Goal: Transaction & Acquisition: Purchase product/service

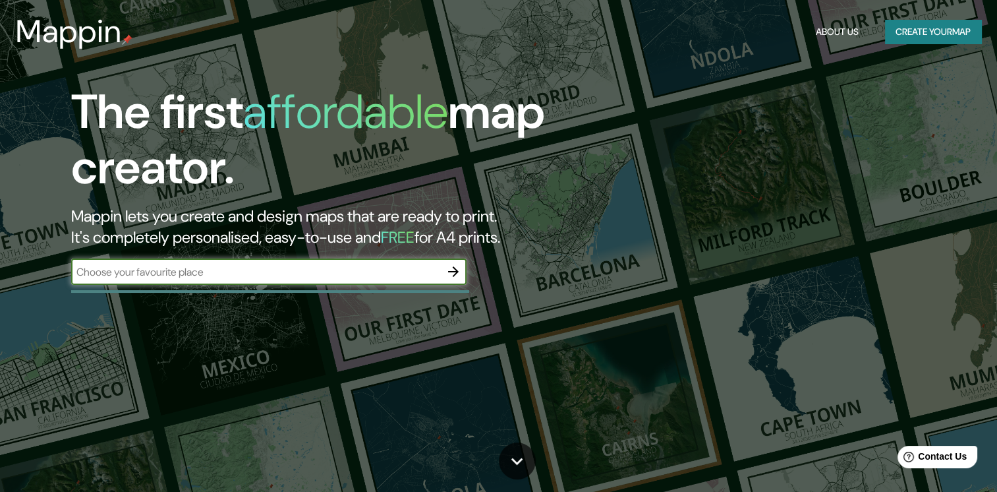
paste input "[PERSON_NAME]. Cayaco - Puerto [PERSON_NAME] 64"
type input "[PERSON_NAME]. Cayaco - Puerto [PERSON_NAME] 64"
click at [450, 272] on icon "button" at bounding box center [454, 272] width 16 height 16
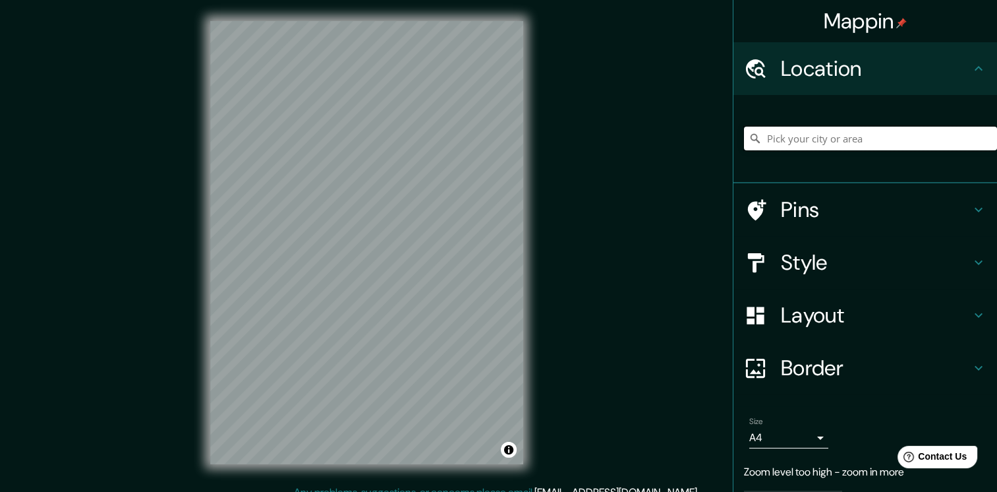
click at [851, 136] on input "Pick your city or area" at bounding box center [870, 139] width 253 height 24
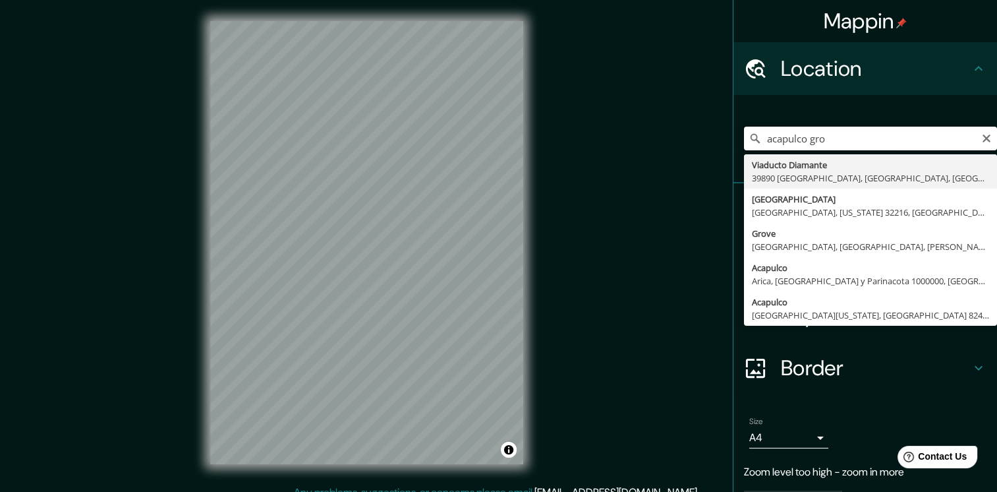
paste input "[PERSON_NAME]. Cayaco - Puerto [PERSON_NAME] 64"
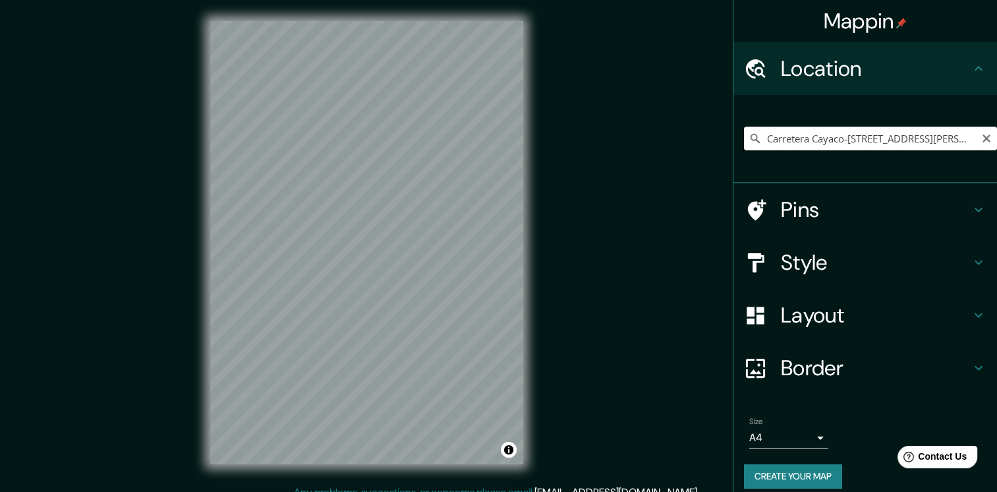
click at [967, 131] on input "Carretera Cayaco-[STREET_ADDRESS][PERSON_NAME]" at bounding box center [870, 139] width 253 height 24
type input "Carretera Cayaco-[STREET_ADDRESS][PERSON_NAME]"
click at [974, 144] on input "Carretera Cayaco-[STREET_ADDRESS][PERSON_NAME]" at bounding box center [870, 139] width 253 height 24
click at [982, 133] on icon "Clear" at bounding box center [987, 138] width 11 height 11
click at [938, 146] on input "Pick your city or area" at bounding box center [870, 139] width 253 height 24
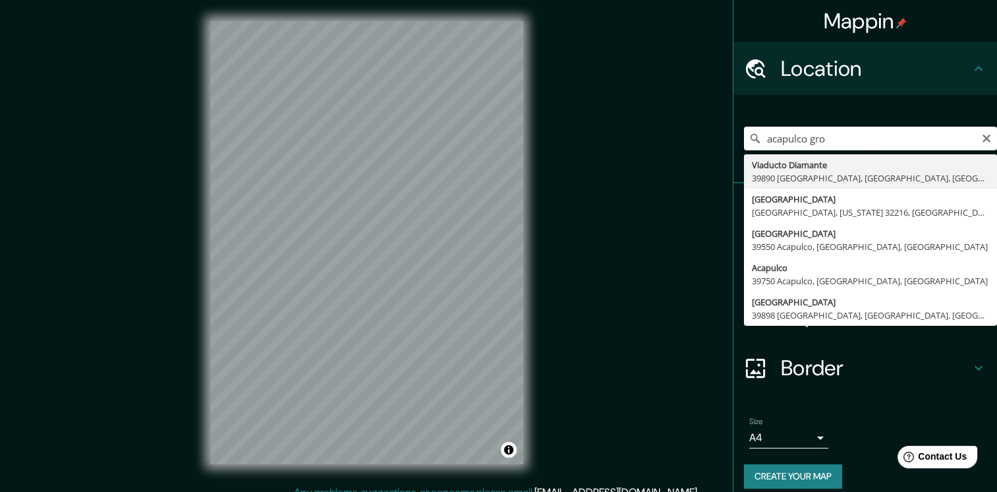
paste input "[PERSON_NAME]. Cayaco - Puerto [PERSON_NAME] 64"
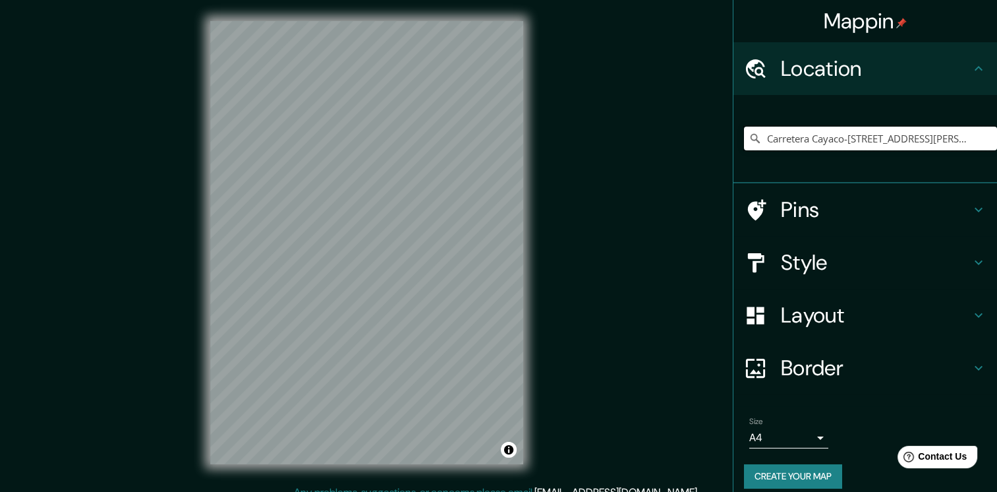
type input "Carretera Cayaco-[STREET_ADDRESS][PERSON_NAME]"
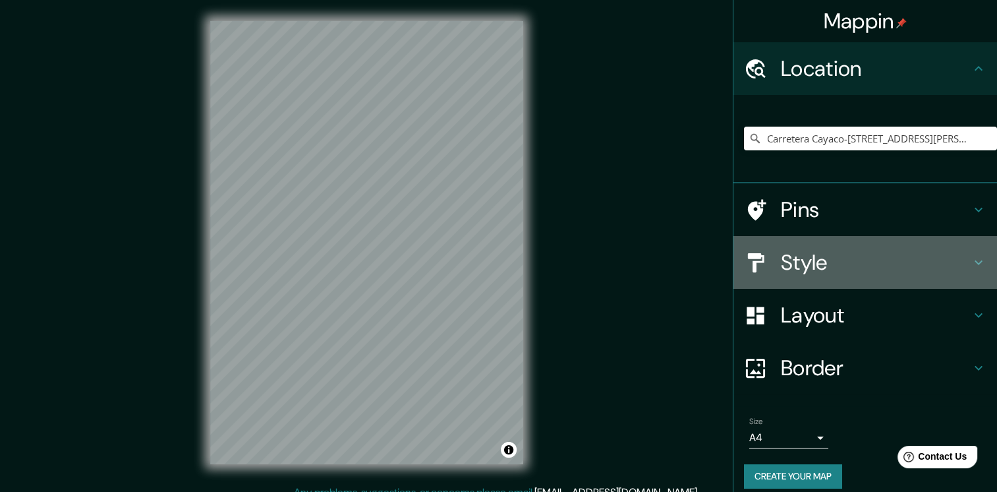
click at [797, 269] on h4 "Style" at bounding box center [876, 262] width 190 height 26
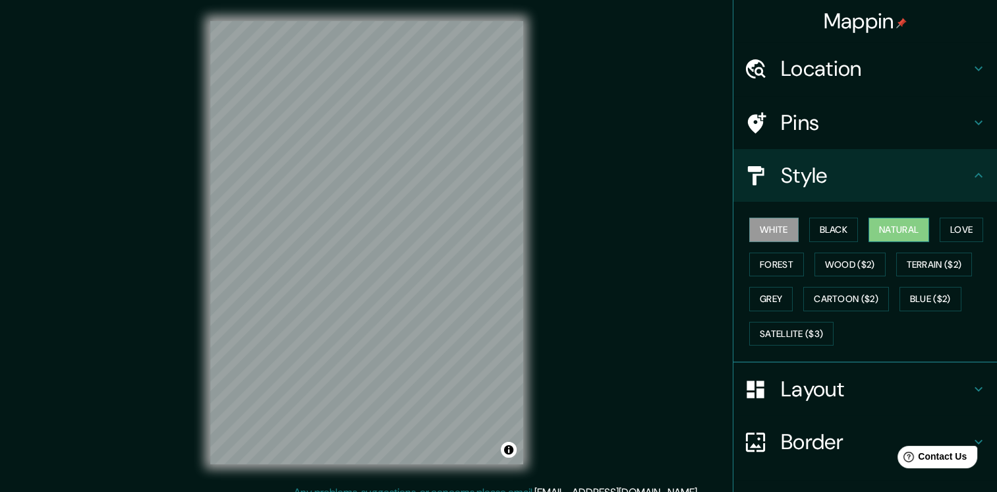
click at [898, 225] on button "Natural" at bounding box center [899, 230] width 61 height 24
click at [962, 226] on button "Love" at bounding box center [962, 230] width 44 height 24
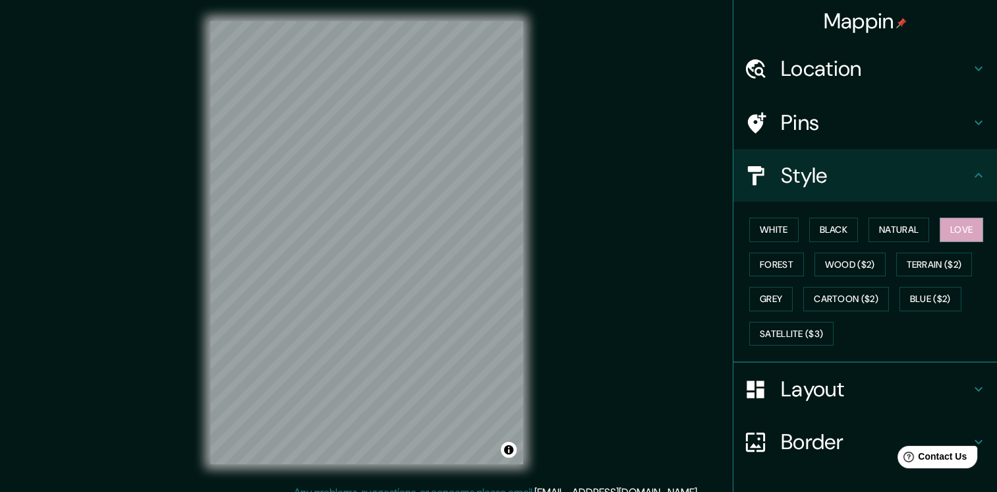
click at [889, 186] on h4 "Style" at bounding box center [876, 175] width 190 height 26
click at [972, 175] on icon at bounding box center [979, 175] width 16 height 16
click at [857, 292] on button "Cartoon ($2)" at bounding box center [847, 299] width 86 height 24
click at [763, 299] on button "Grey" at bounding box center [772, 299] width 44 height 24
click at [904, 295] on button "Blue ($2)" at bounding box center [931, 299] width 62 height 24
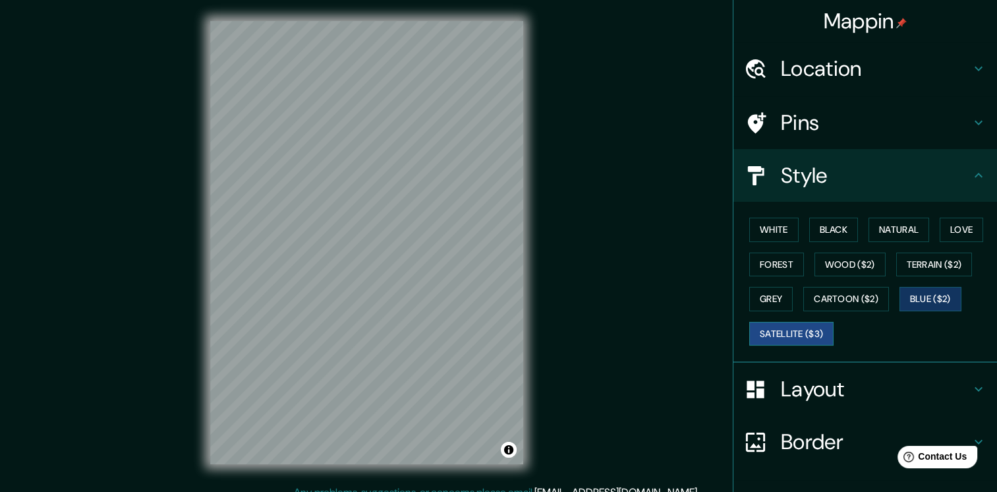
click at [799, 336] on button "Satellite ($3)" at bounding box center [792, 334] width 84 height 24
click at [910, 266] on button "Terrain ($2)" at bounding box center [935, 264] width 76 height 24
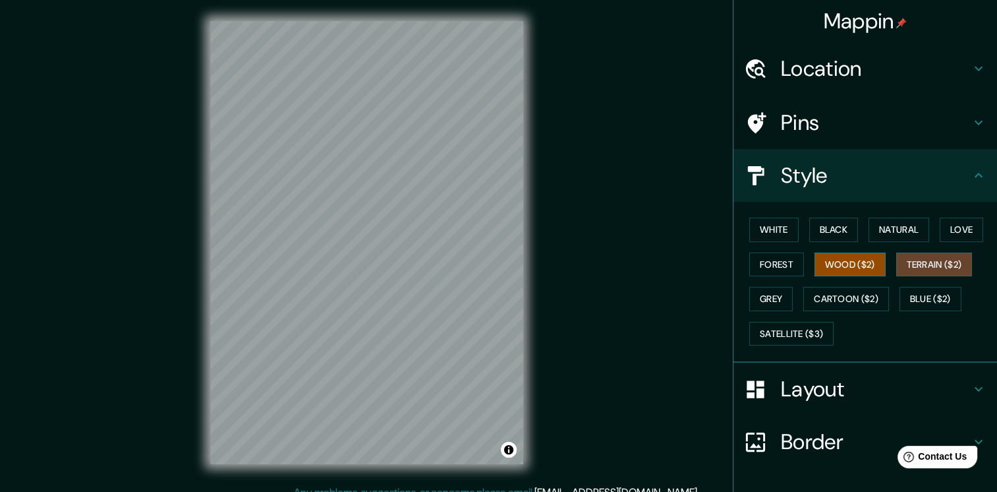
click at [843, 266] on button "Wood ($2)" at bounding box center [850, 264] width 71 height 24
click at [967, 234] on button "Love" at bounding box center [962, 230] width 44 height 24
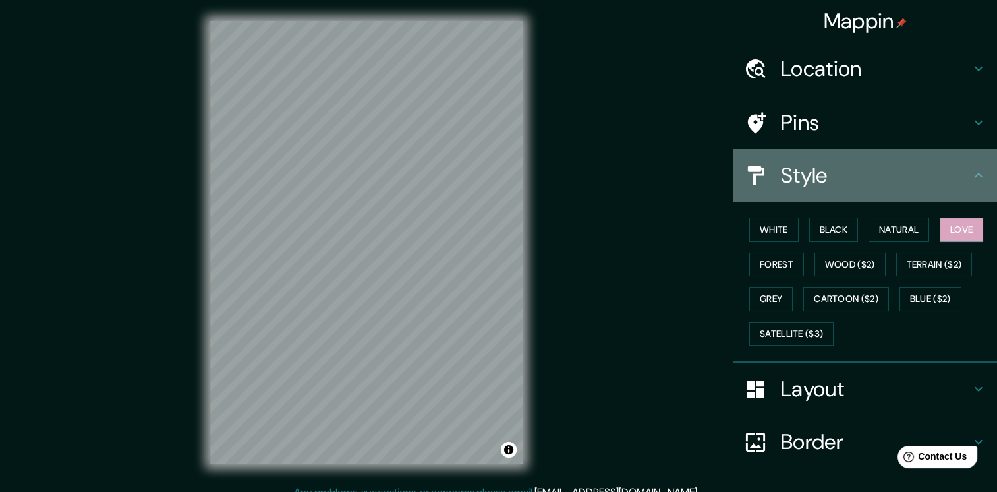
click at [939, 173] on h4 "Style" at bounding box center [876, 175] width 190 height 26
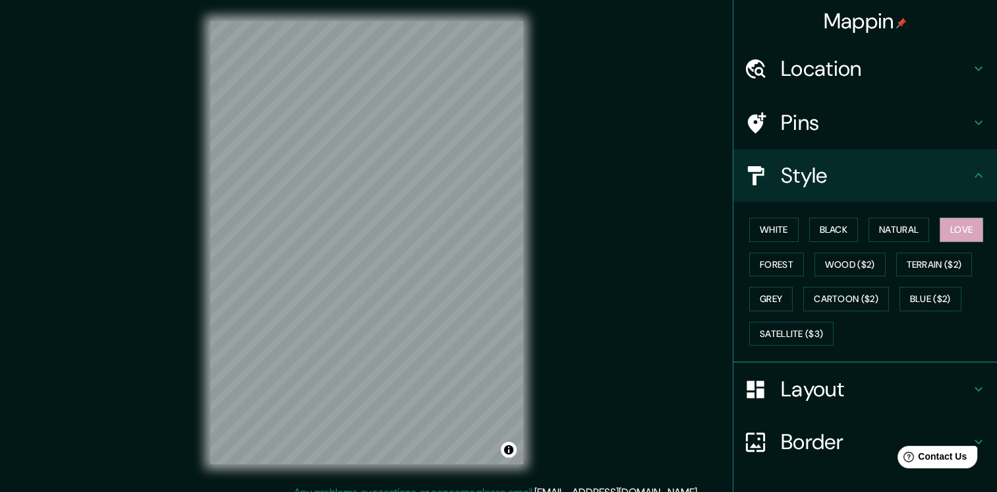
drag, startPoint x: 953, startPoint y: 181, endPoint x: 978, endPoint y: 175, distance: 26.4
click at [966, 181] on div "Style" at bounding box center [866, 175] width 264 height 53
click at [971, 171] on icon at bounding box center [979, 175] width 16 height 16
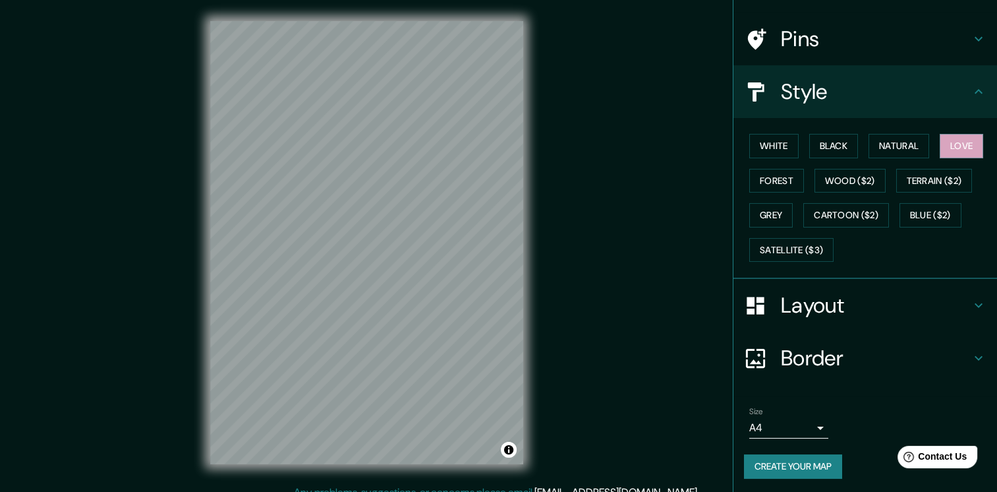
click at [857, 295] on h4 "Layout" at bounding box center [876, 305] width 190 height 26
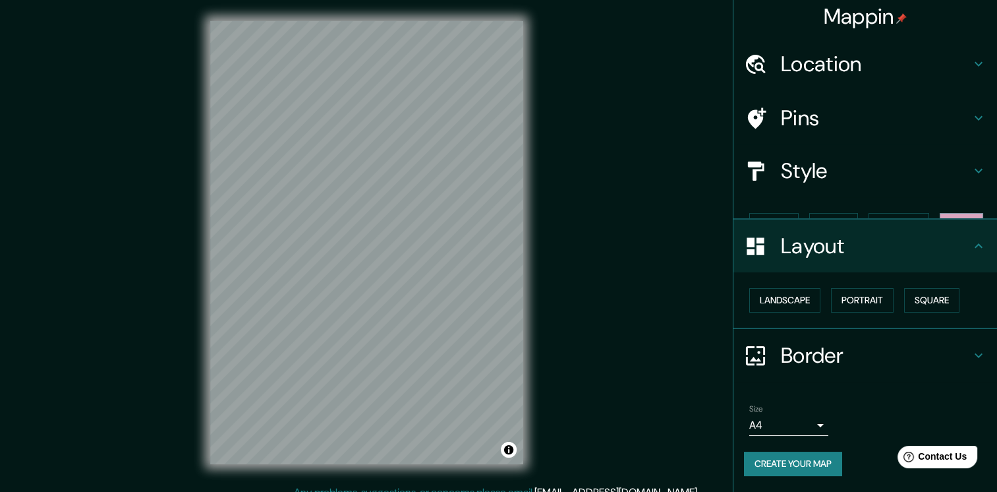
scroll to position [0, 0]
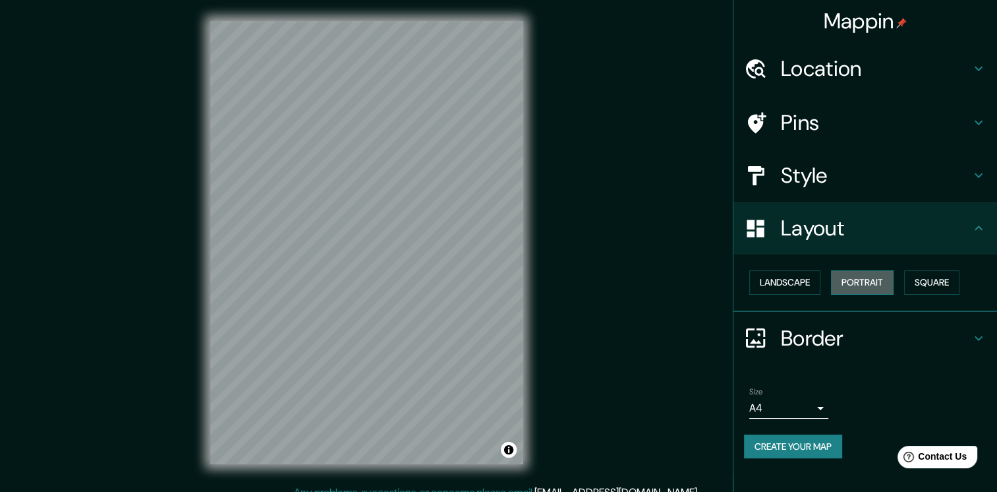
click at [858, 281] on button "Portrait" at bounding box center [862, 282] width 63 height 24
click at [949, 282] on button "Square" at bounding box center [931, 282] width 55 height 24
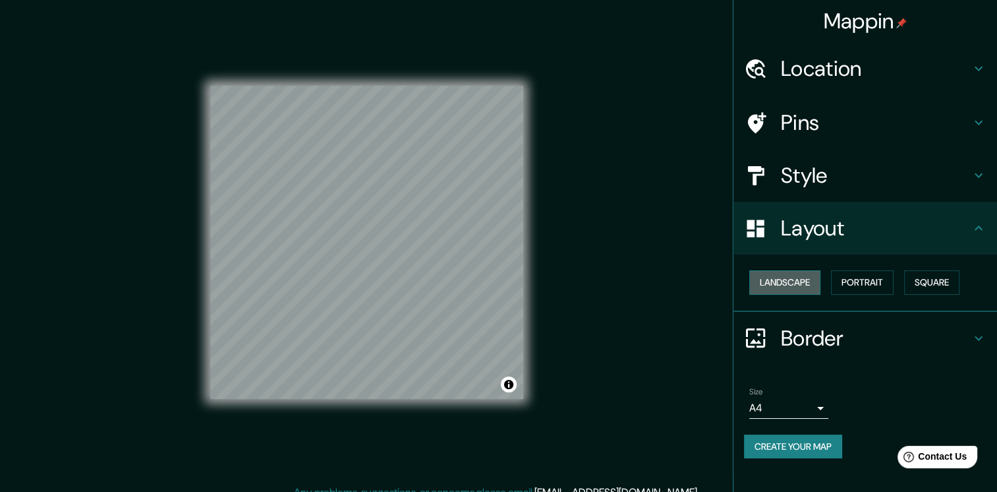
click at [797, 280] on button "Landscape" at bounding box center [785, 282] width 71 height 24
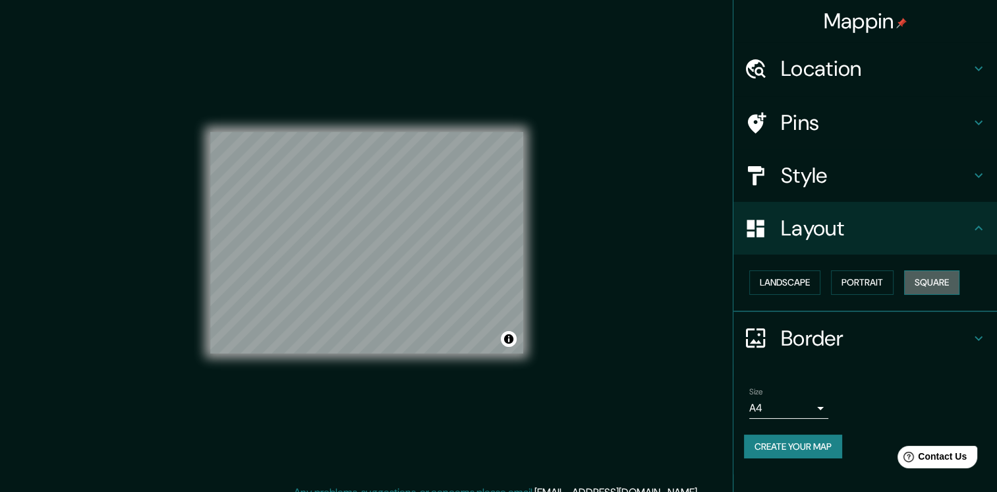
click at [924, 283] on button "Square" at bounding box center [931, 282] width 55 height 24
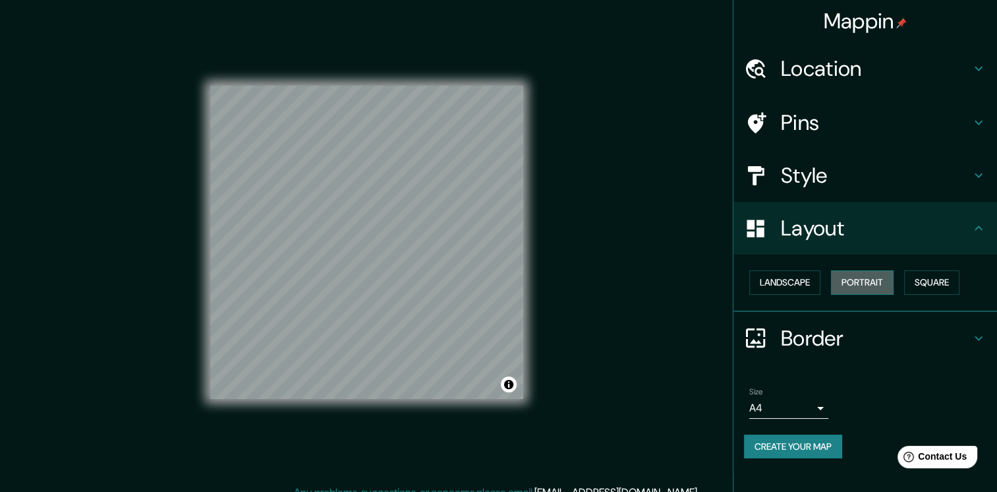
click at [882, 280] on button "Portrait" at bounding box center [862, 282] width 63 height 24
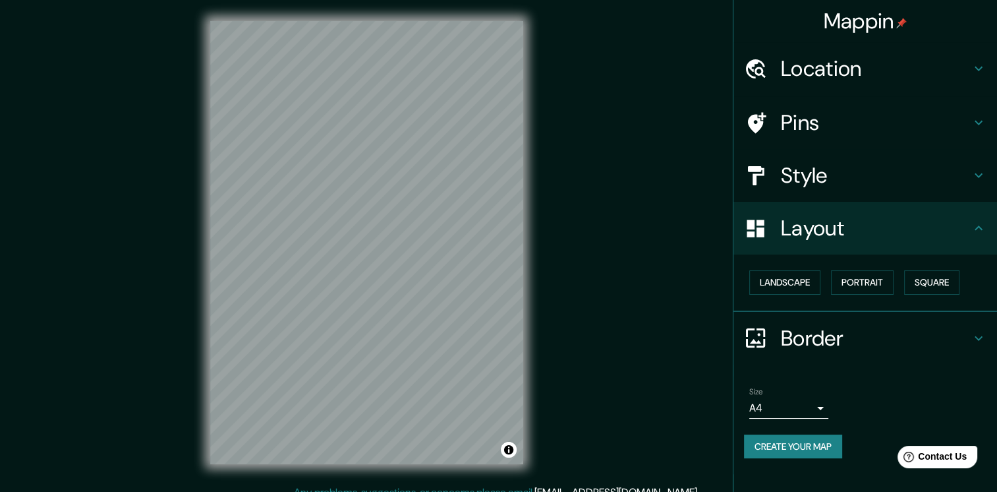
click at [858, 343] on h4 "Border" at bounding box center [876, 338] width 190 height 26
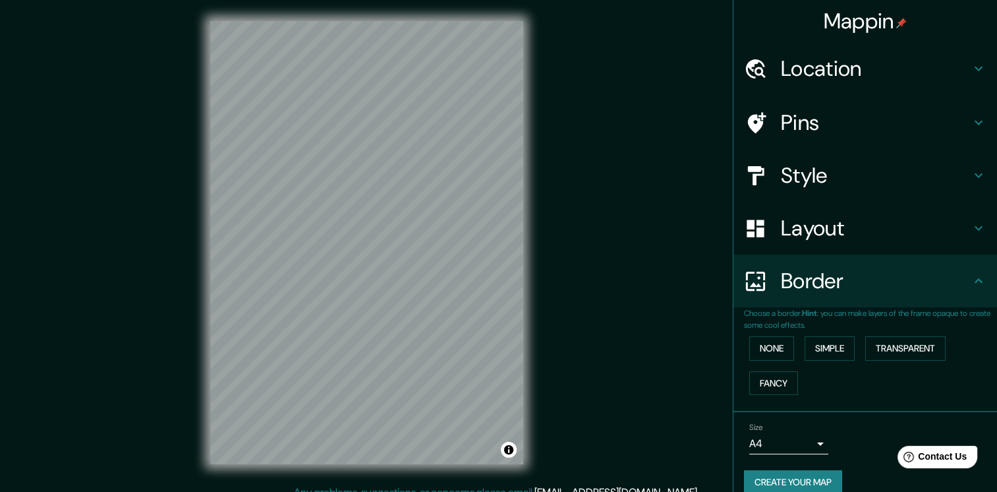
scroll to position [16, 0]
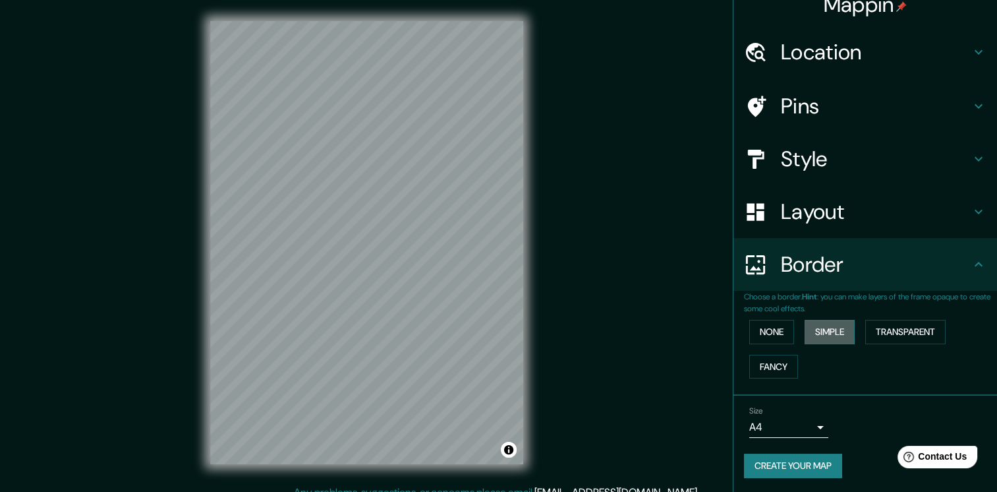
click at [837, 332] on button "Simple" at bounding box center [830, 332] width 50 height 24
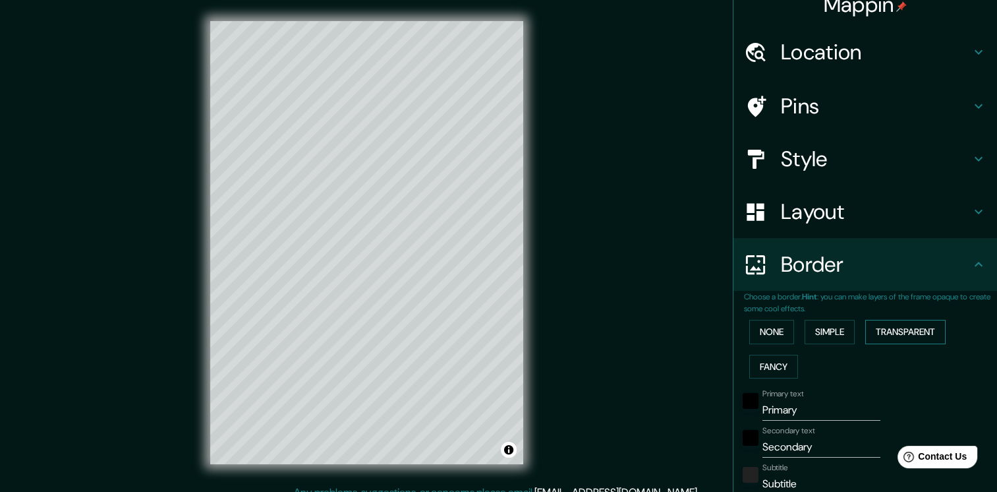
click at [893, 332] on button "Transparent" at bounding box center [906, 332] width 80 height 24
click at [773, 334] on button "None" at bounding box center [772, 332] width 45 height 24
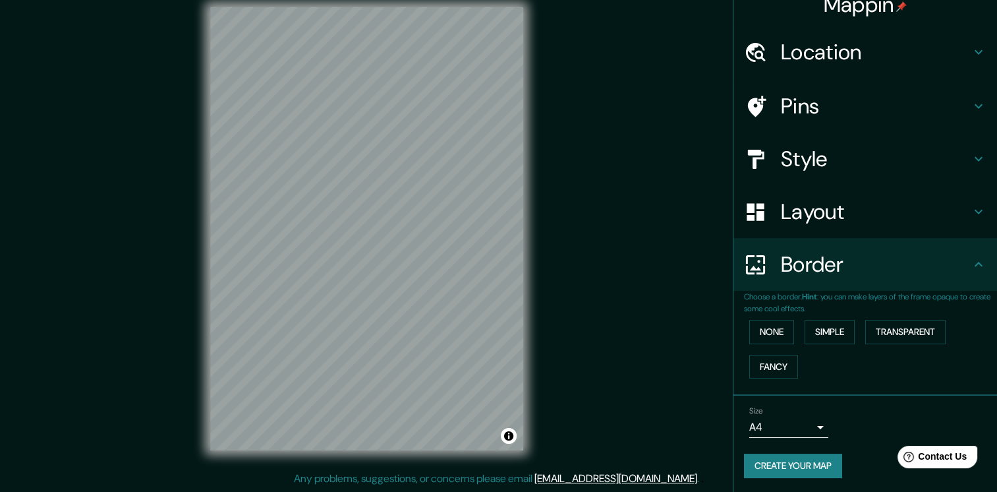
scroll to position [0, 0]
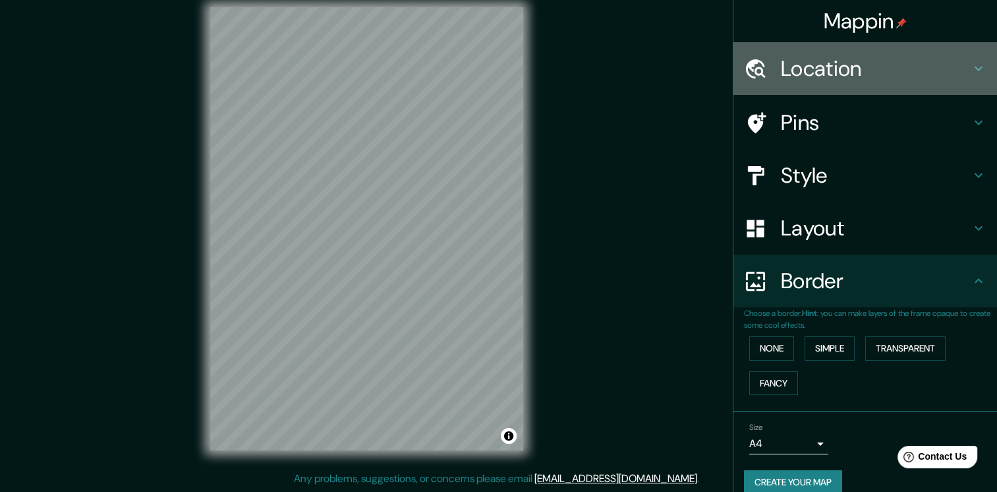
click at [848, 76] on h4 "Location" at bounding box center [876, 68] width 190 height 26
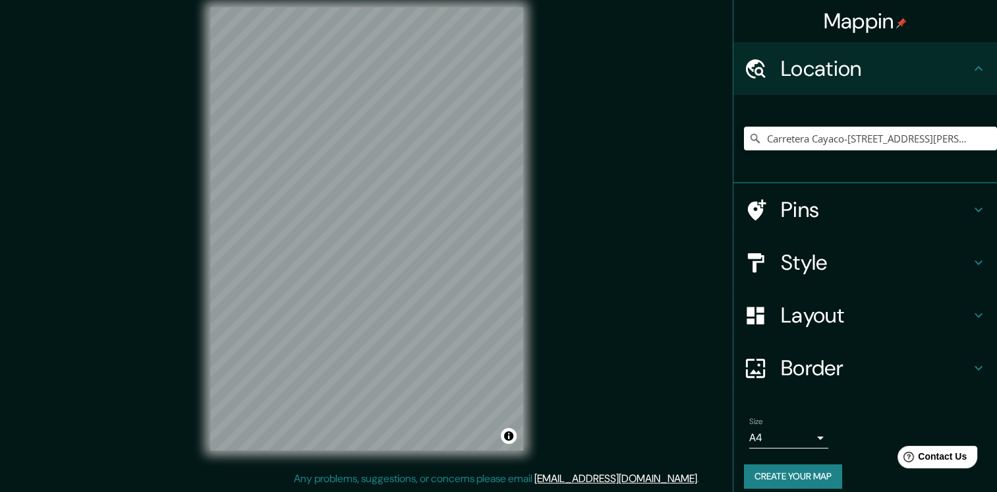
click at [838, 194] on div "Pins" at bounding box center [866, 209] width 264 height 53
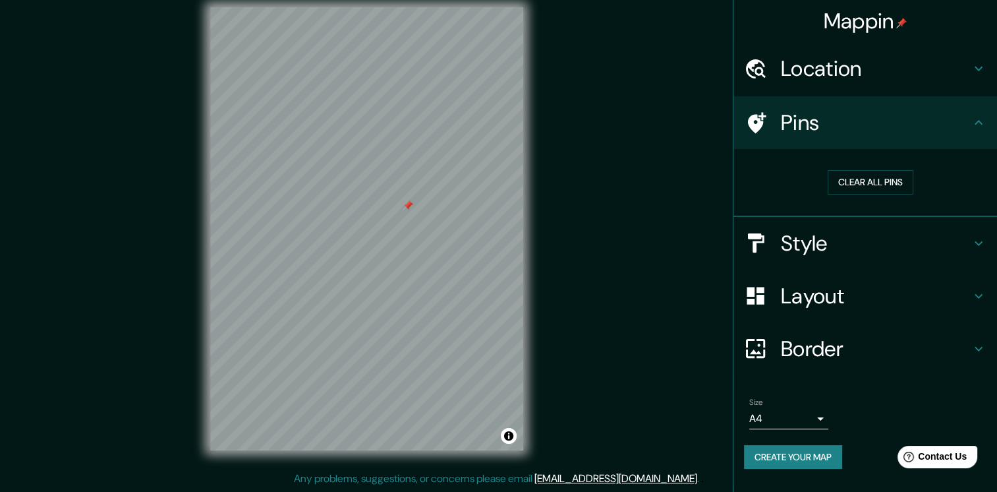
drag, startPoint x: 405, startPoint y: 209, endPoint x: 392, endPoint y: 210, distance: 13.2
click at [403, 210] on div at bounding box center [408, 205] width 11 height 11
click at [839, 180] on button "Clear all pins" at bounding box center [871, 182] width 86 height 24
click at [779, 463] on button "Create your map" at bounding box center [793, 457] width 98 height 24
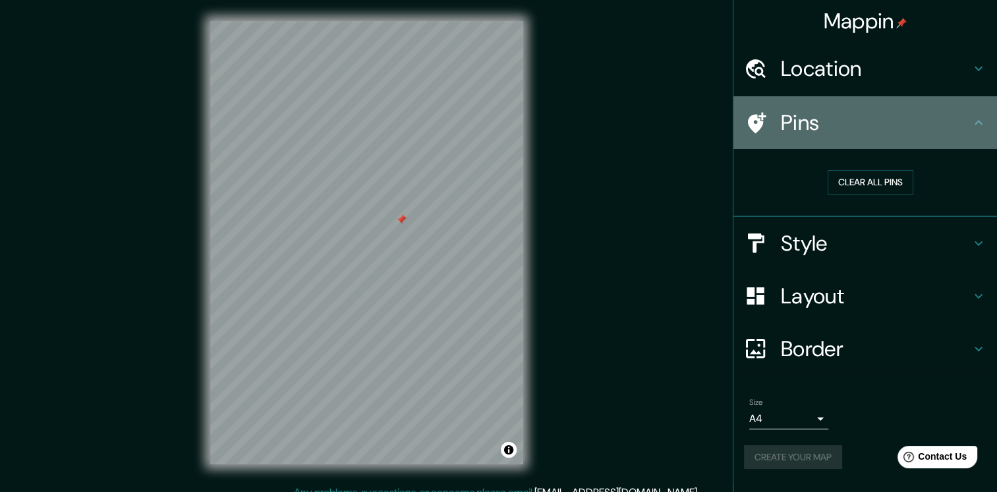
click at [863, 117] on h4 "Pins" at bounding box center [876, 122] width 190 height 26
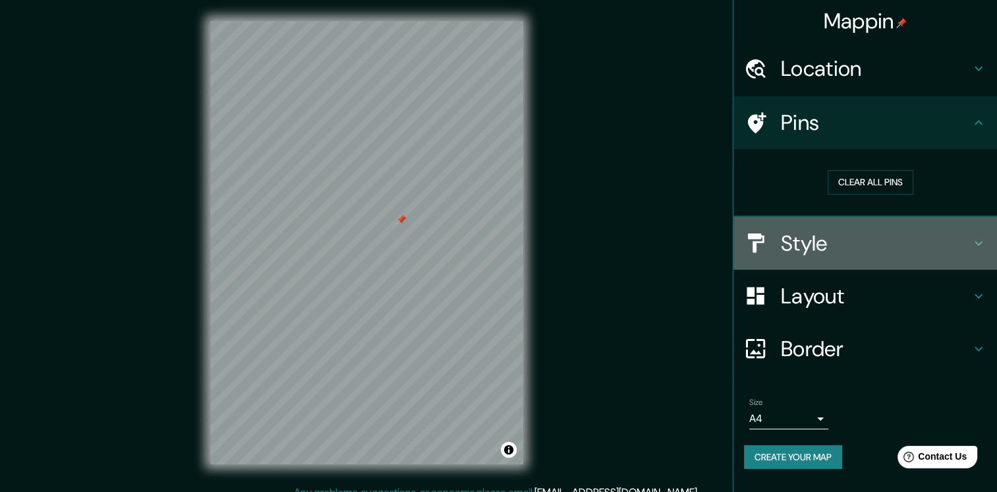
click at [837, 227] on div "Style" at bounding box center [866, 243] width 264 height 53
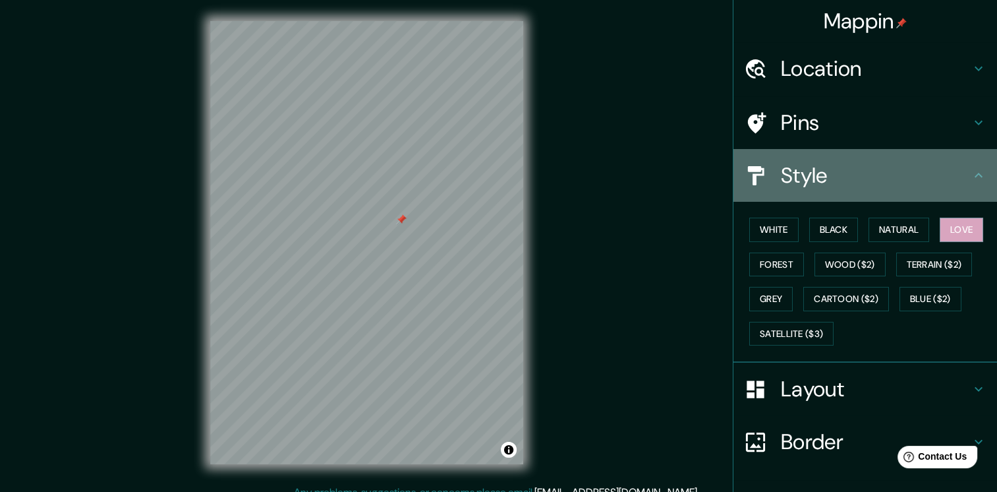
click at [823, 175] on h4 "Style" at bounding box center [876, 175] width 190 height 26
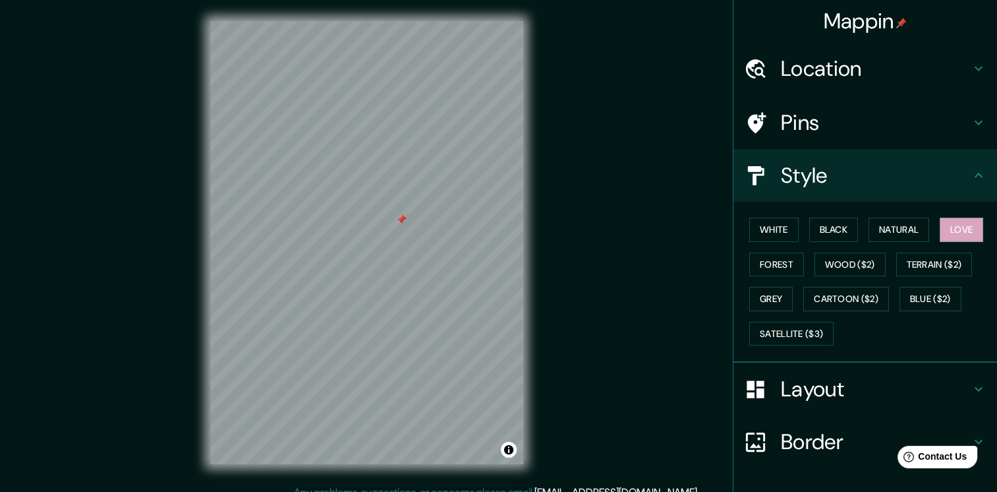
scroll to position [84, 0]
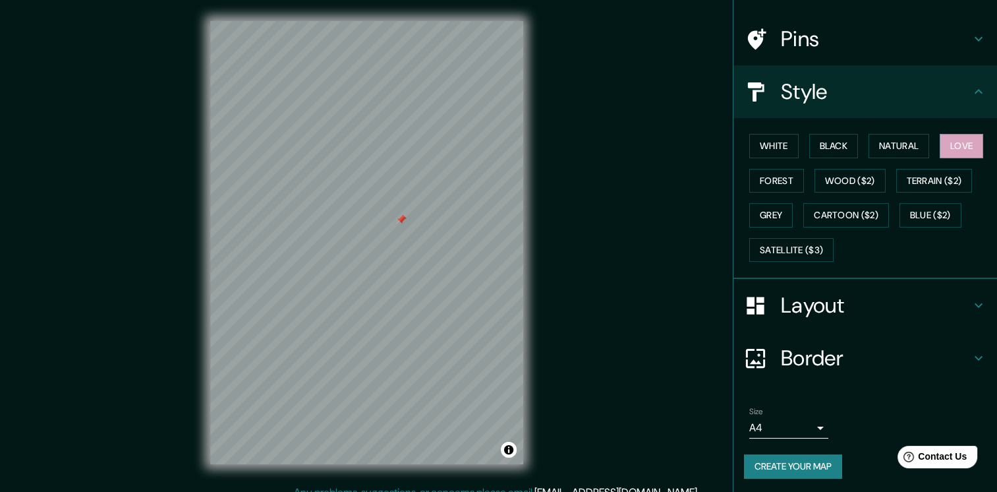
click at [796, 463] on button "Create your map" at bounding box center [793, 466] width 98 height 24
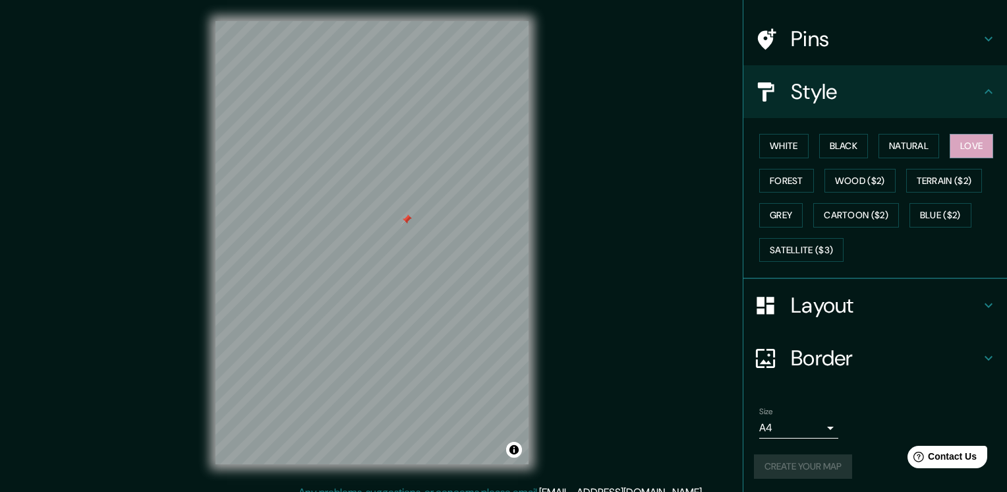
click at [809, 419] on body "Mappin Location [GEOGRAPHIC_DATA]-[STREET_ADDRESS][PERSON_NAME][PERSON_NAME] Pi…" at bounding box center [503, 246] width 1007 height 492
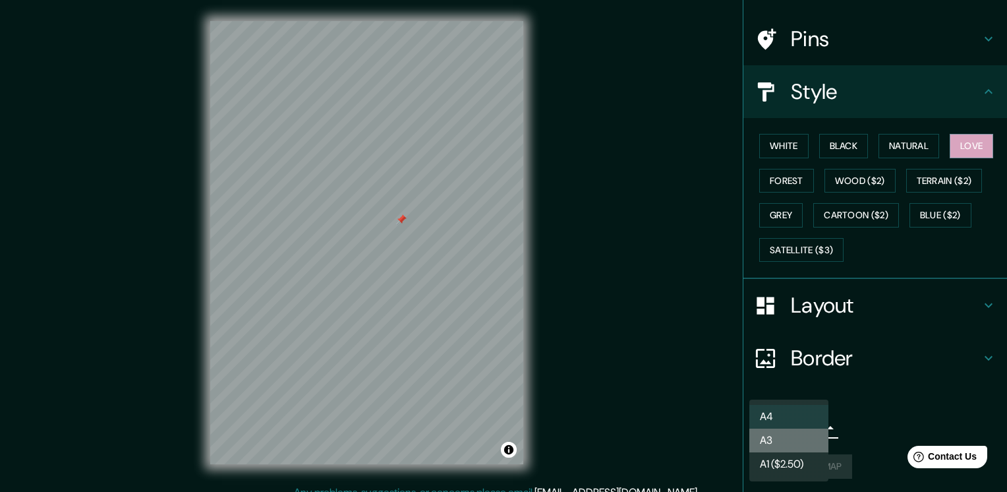
click at [802, 443] on li "A3" at bounding box center [789, 440] width 79 height 24
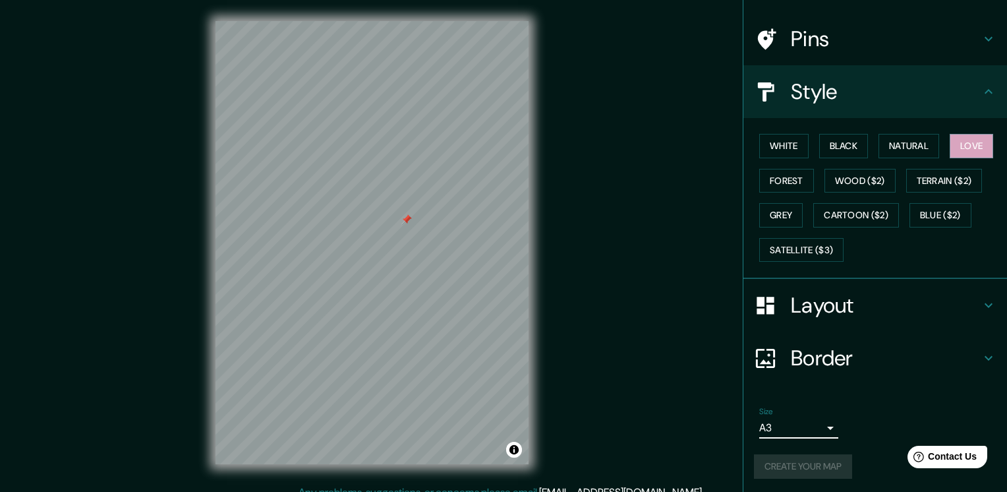
click at [810, 428] on body "Mappin Location [GEOGRAPHIC_DATA]-[STREET_ADDRESS][PERSON_NAME][PERSON_NAME] Pi…" at bounding box center [503, 246] width 1007 height 492
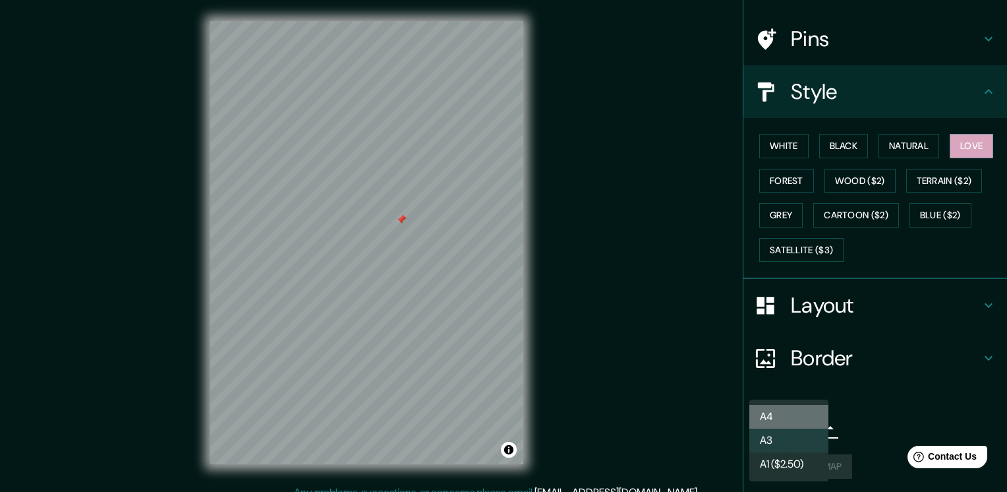
click at [793, 406] on li "A4" at bounding box center [789, 417] width 79 height 24
type input "single"
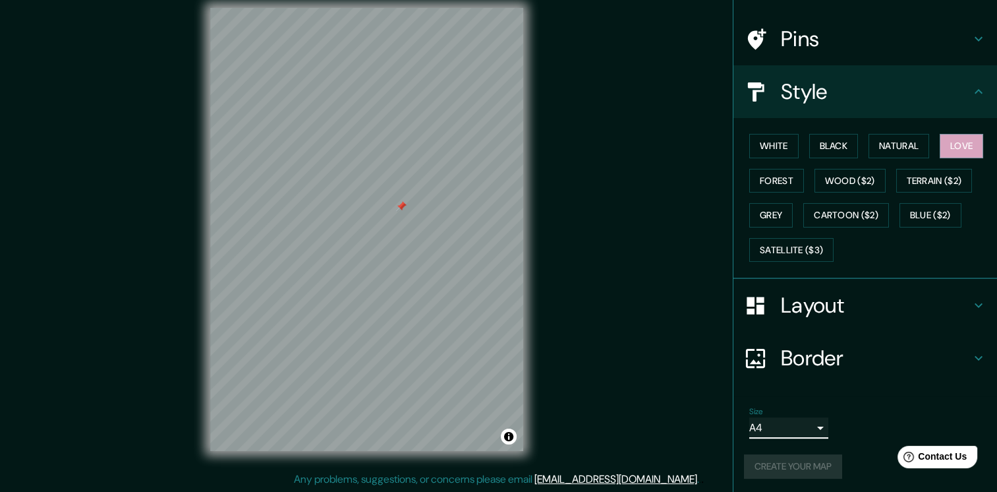
scroll to position [14, 0]
